Goal: Find specific page/section: Find specific page/section

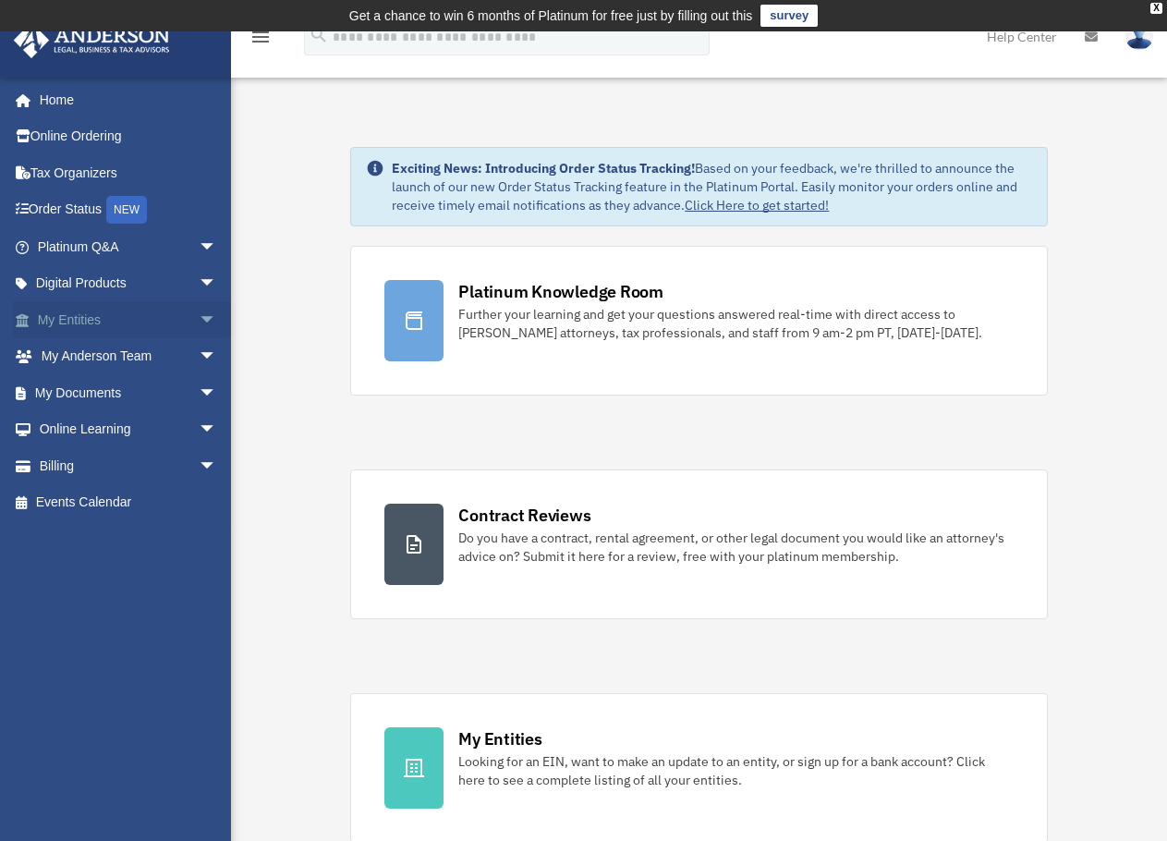
click at [199, 316] on span "arrow_drop_down" at bounding box center [217, 320] width 37 height 38
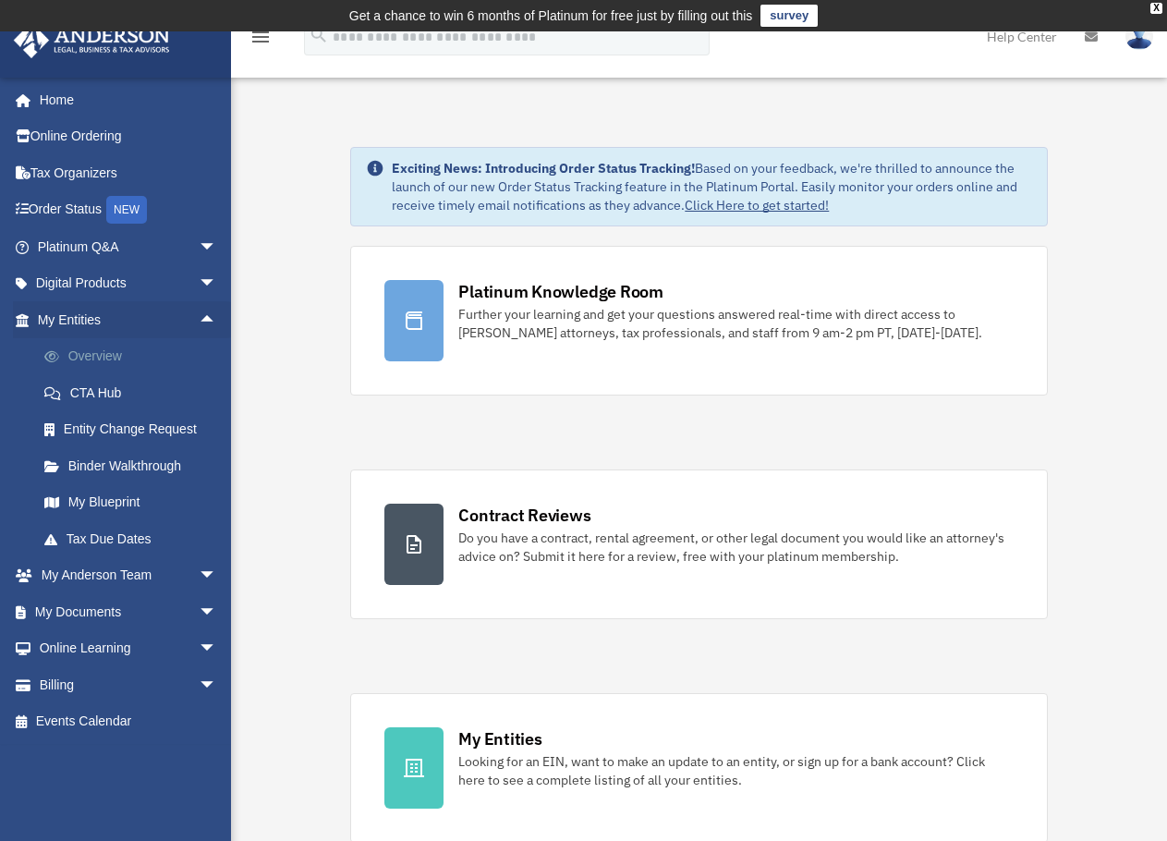
click at [108, 349] on link "Overview" at bounding box center [135, 356] width 219 height 37
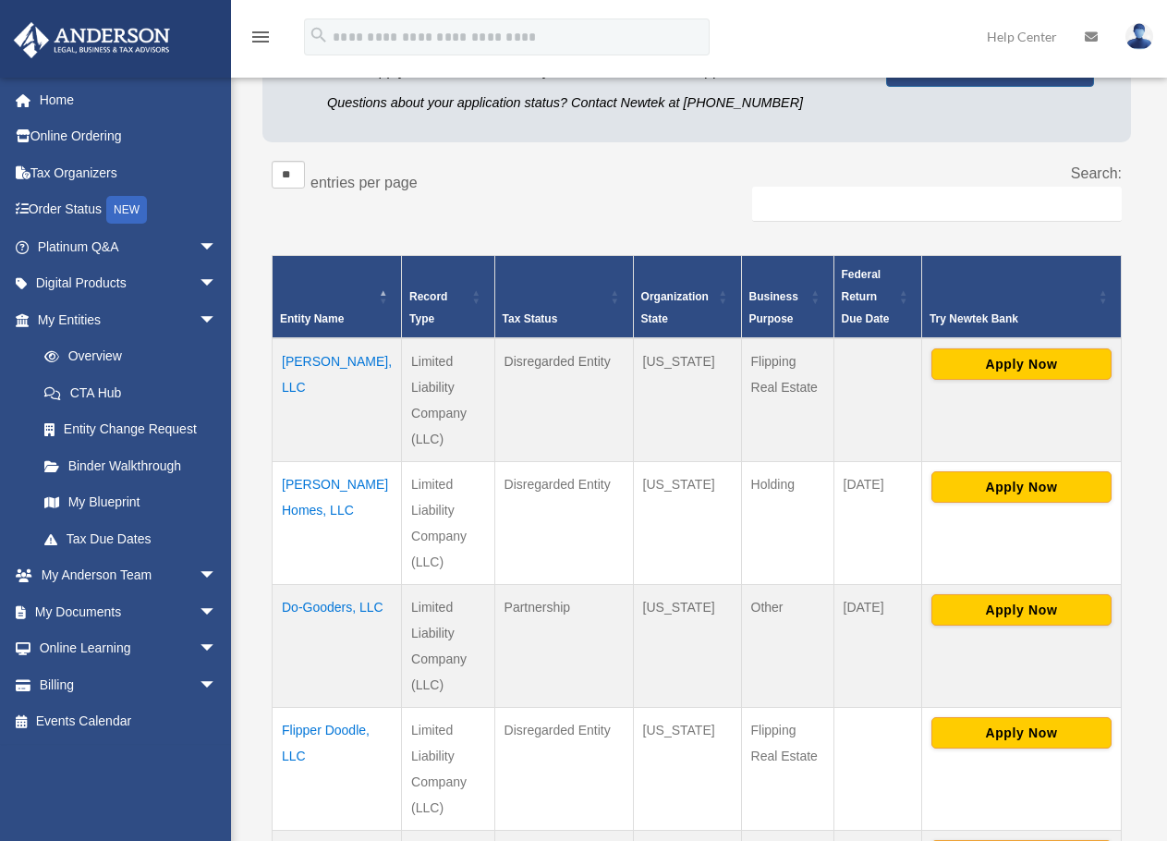
scroll to position [277, 0]
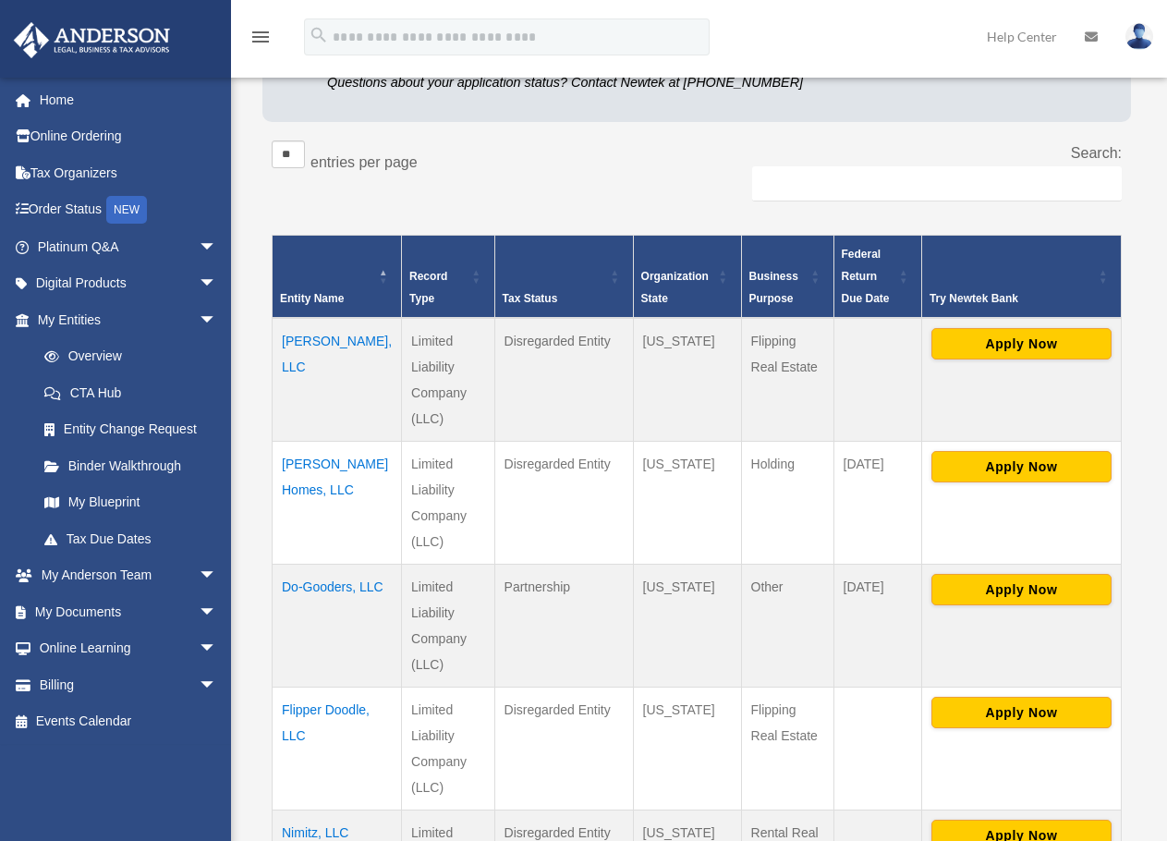
click at [317, 564] on td "Do-Gooders, LLC" at bounding box center [337, 625] width 129 height 123
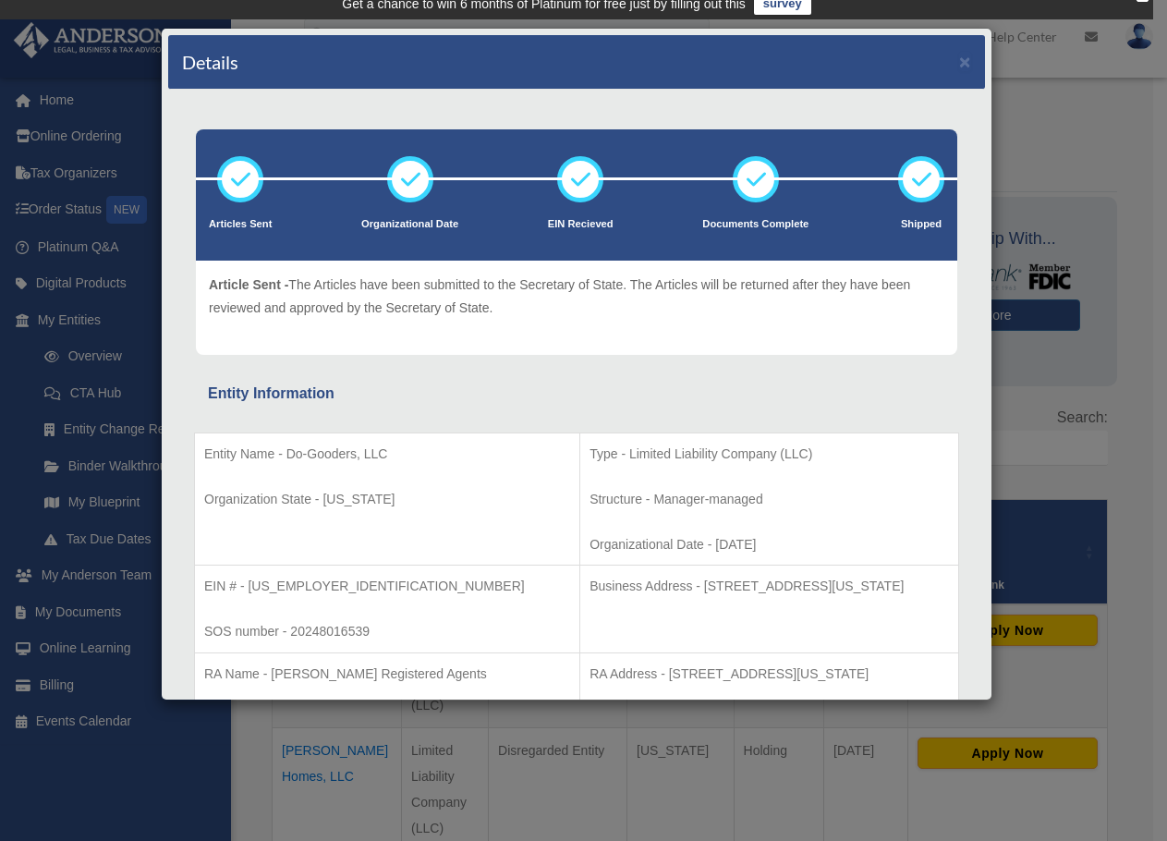
scroll to position [0, 0]
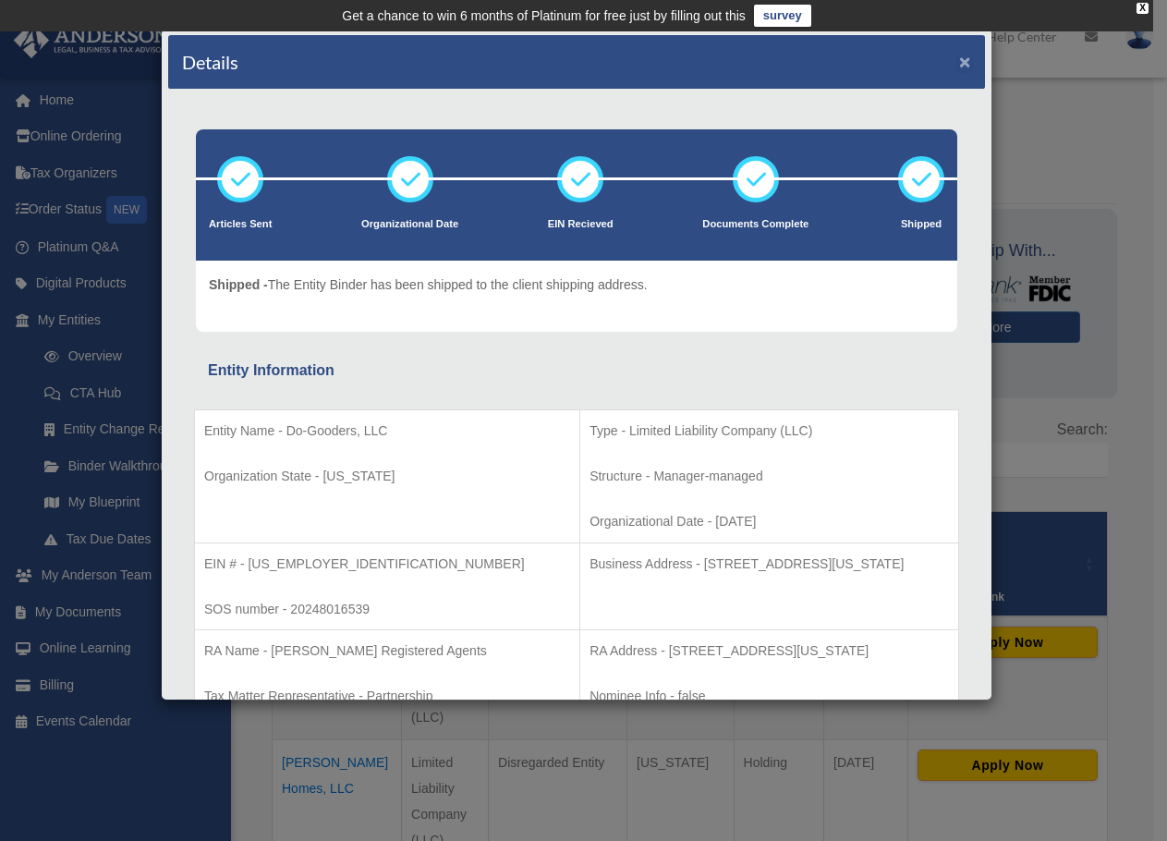
click at [959, 59] on button "×" at bounding box center [965, 61] width 12 height 19
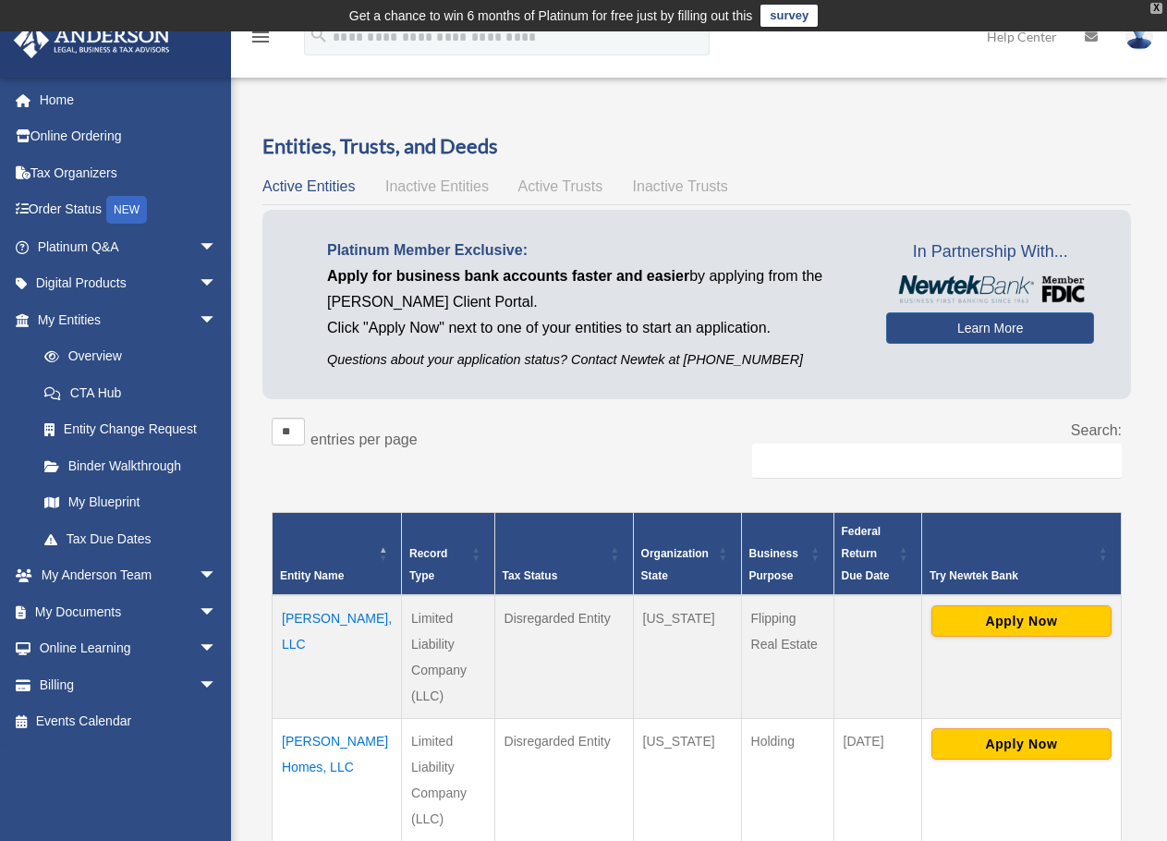
click at [1155, 8] on div "X" at bounding box center [1157, 8] width 12 height 11
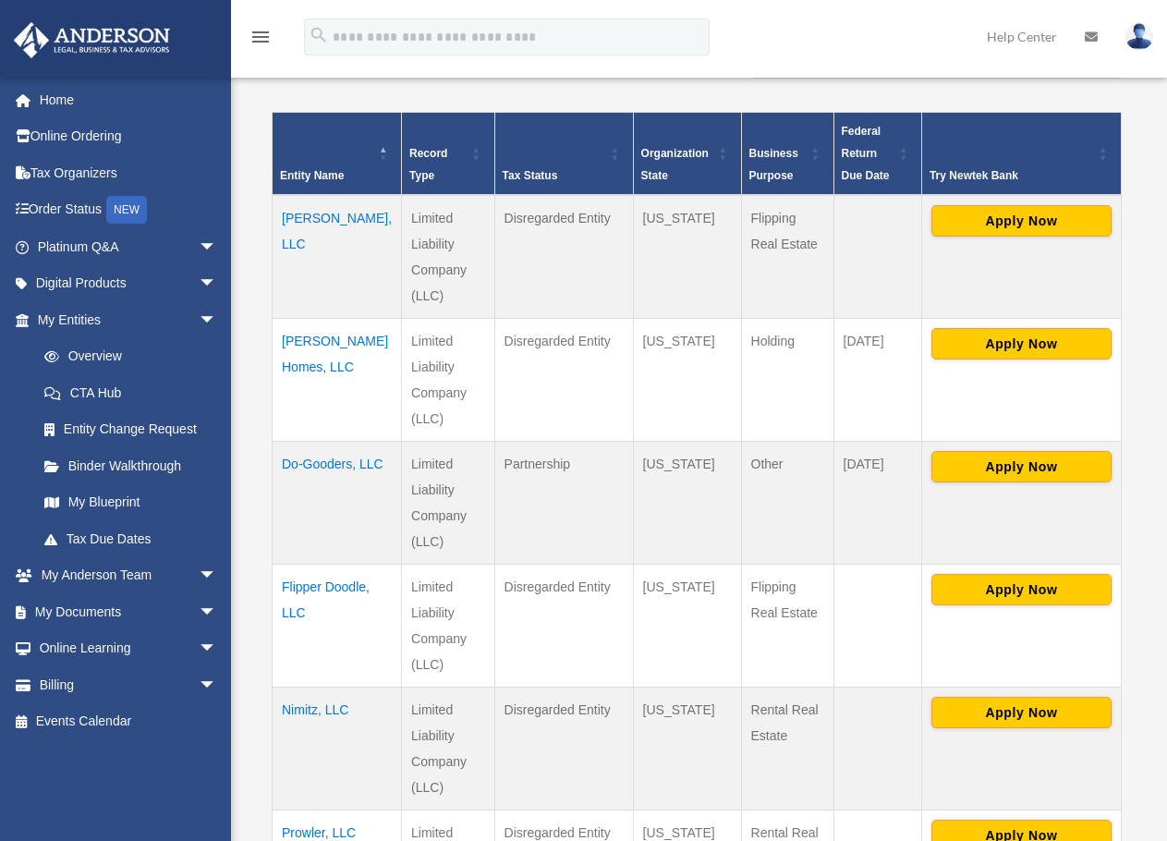
scroll to position [370, 0]
